Goal: Complete application form

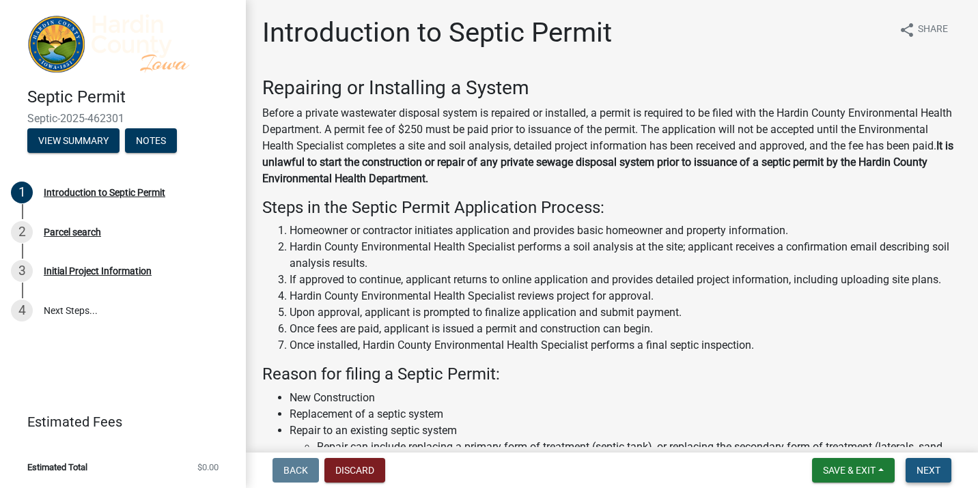
click at [927, 467] on span "Next" at bounding box center [929, 470] width 24 height 11
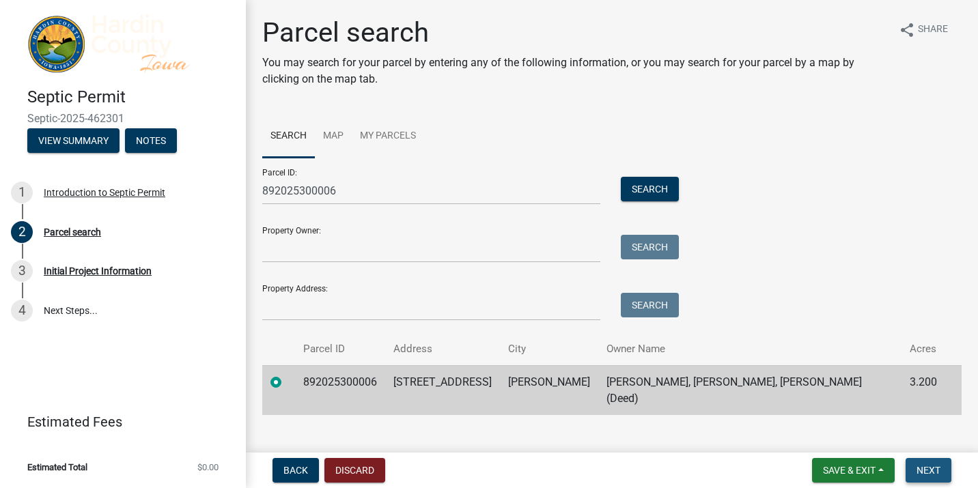
click at [926, 467] on span "Next" at bounding box center [929, 470] width 24 height 11
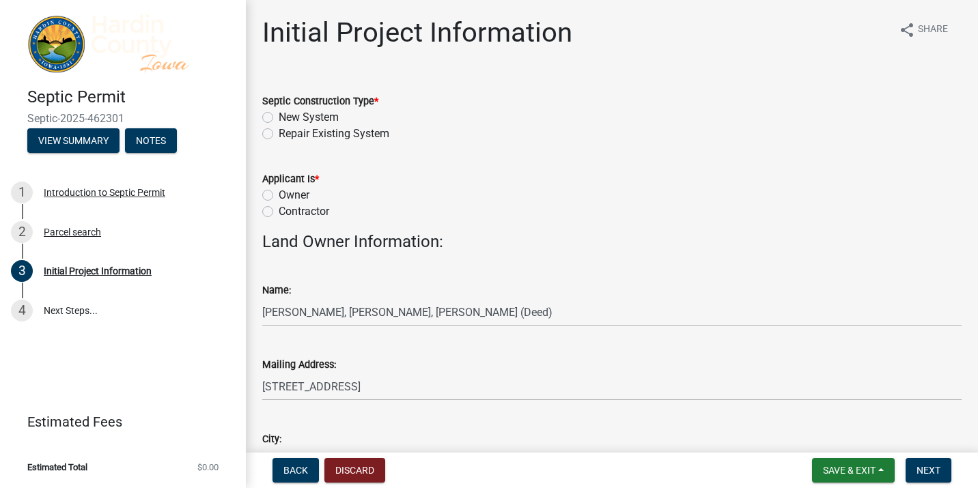
click at [279, 118] on label "New System" at bounding box center [309, 117] width 60 height 16
click at [279, 118] on input "New System" at bounding box center [283, 113] width 9 height 9
radio input "true"
click at [279, 214] on label "Contractor" at bounding box center [304, 212] width 51 height 16
click at [279, 212] on input "Contractor" at bounding box center [283, 208] width 9 height 9
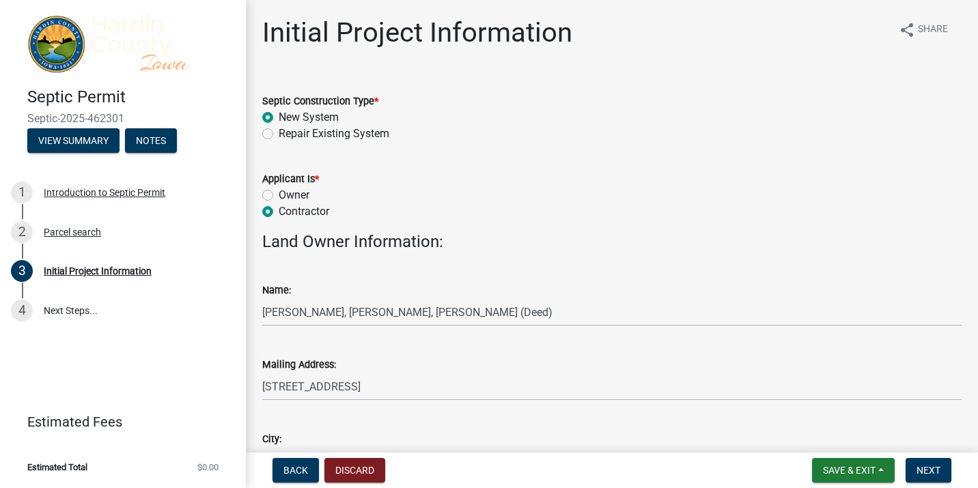
radio input "true"
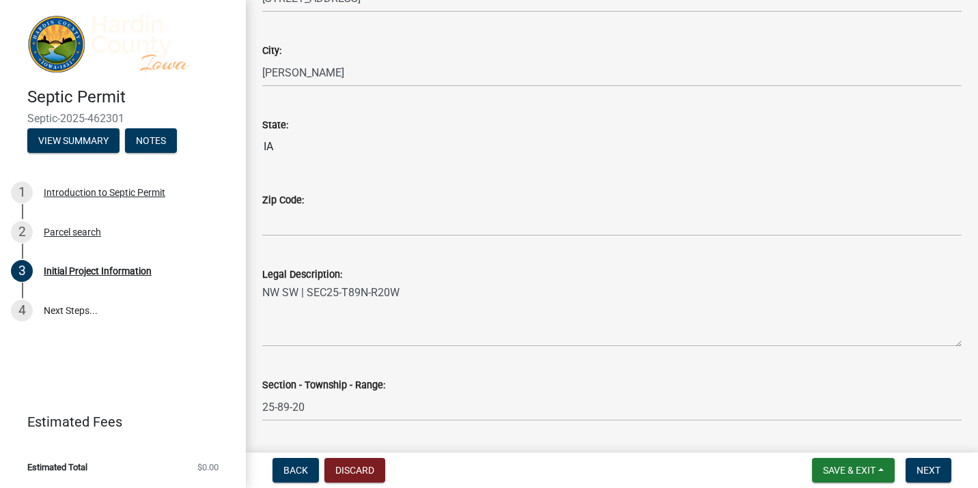
scroll to position [978, 0]
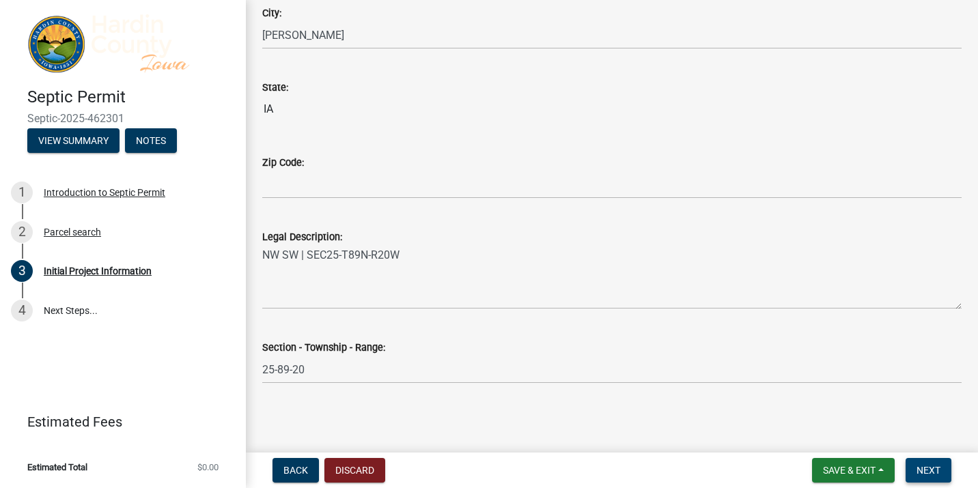
click at [929, 464] on button "Next" at bounding box center [929, 470] width 46 height 25
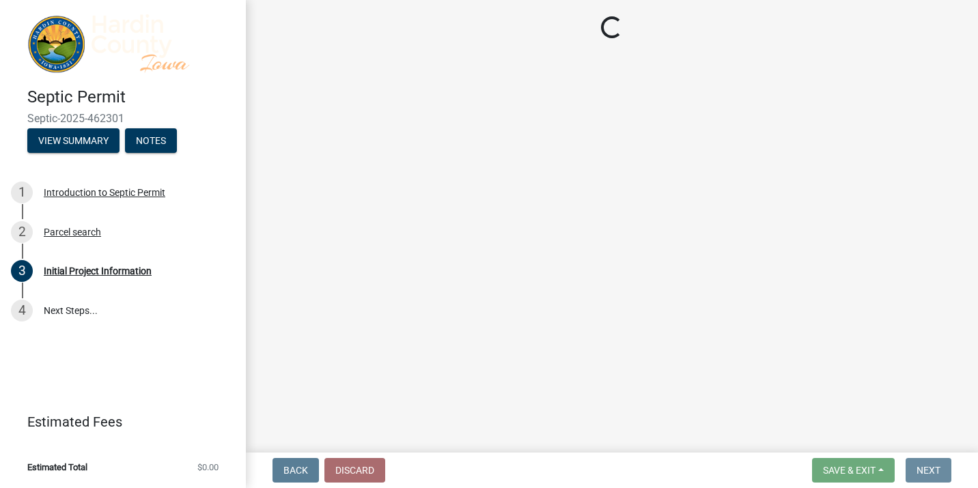
scroll to position [0, 0]
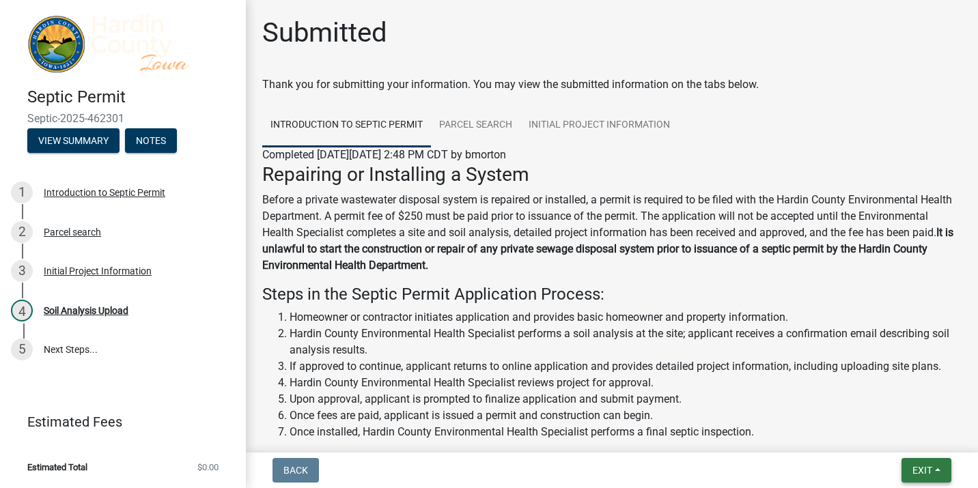
click at [926, 466] on span "Exit" at bounding box center [923, 470] width 20 height 11
click at [907, 433] on button "Save & Exit" at bounding box center [897, 435] width 109 height 33
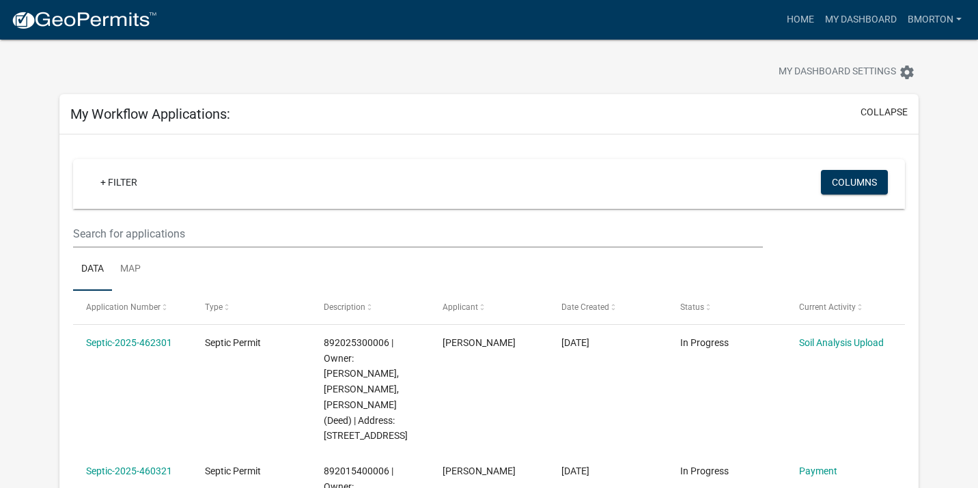
scroll to position [13, 0]
